Goal: Transaction & Acquisition: Purchase product/service

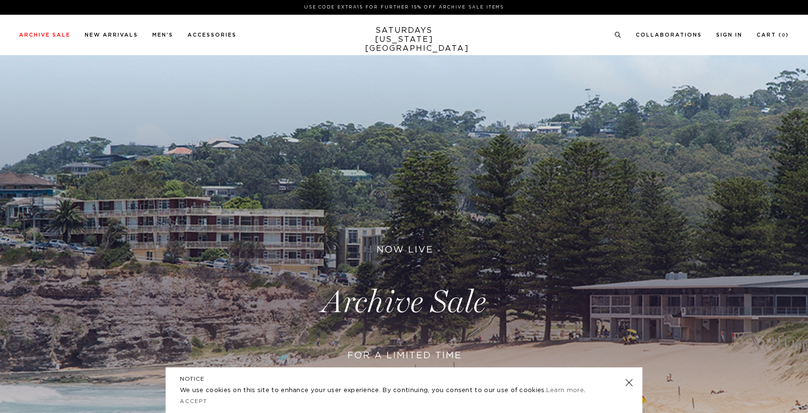
click at [614, 33] on icon at bounding box center [617, 35] width 7 height 6
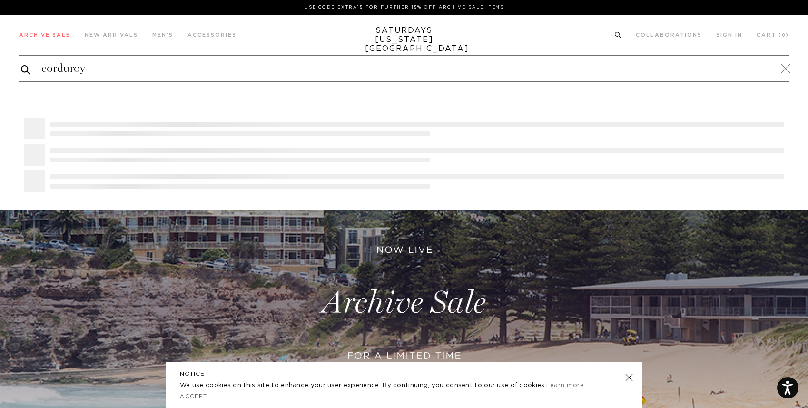
type input "corduroy"
click at [21, 64] on button "submit" at bounding box center [26, 70] width 10 height 12
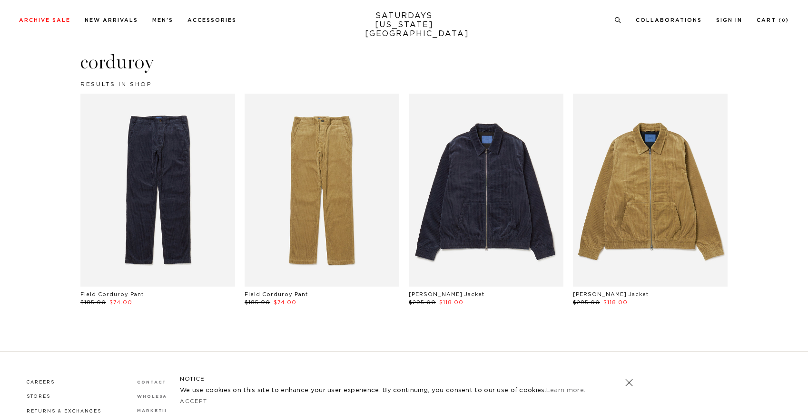
scroll to position [35, 0]
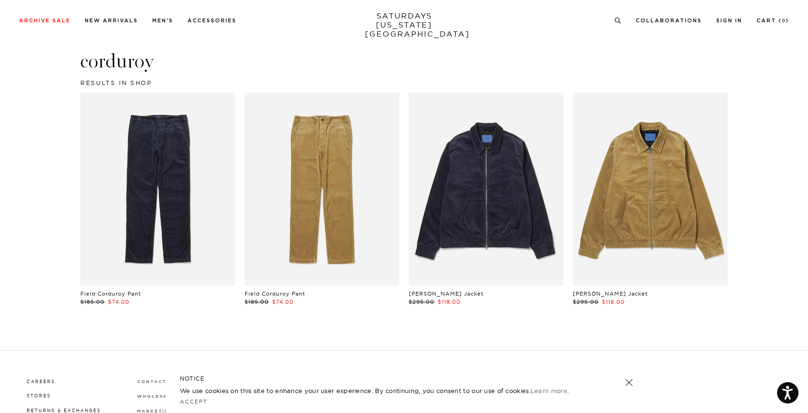
click at [145, 190] on link at bounding box center [157, 189] width 155 height 193
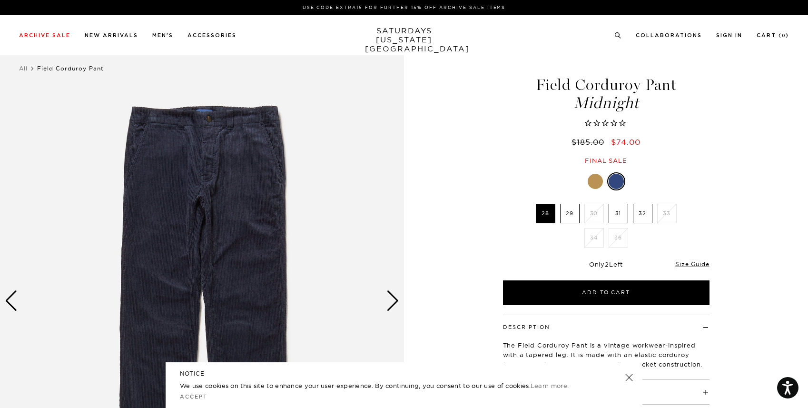
click at [394, 298] on div "Next slide" at bounding box center [392, 300] width 13 height 21
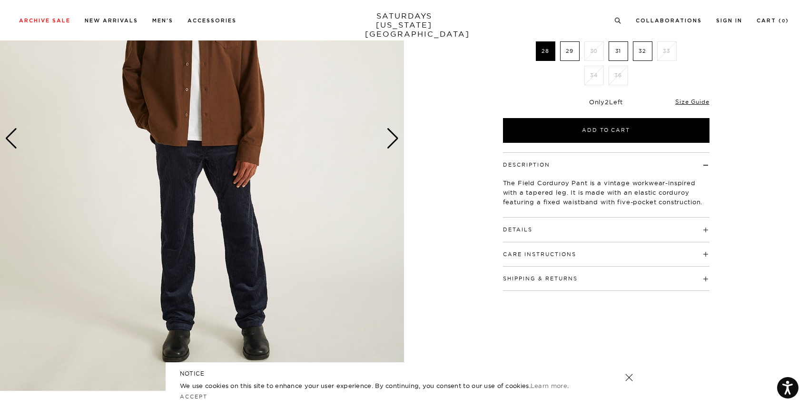
scroll to position [583, 0]
